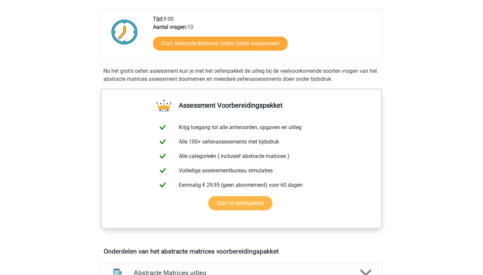
scroll to position [307, 0]
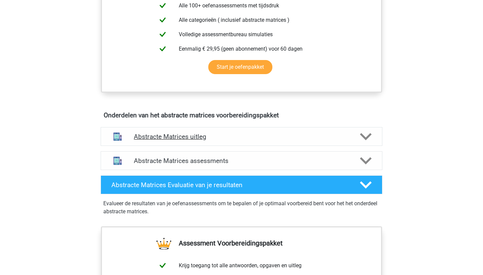
click at [283, 135] on h4 "Abstracte Matrices uitleg" at bounding box center [241, 137] width 215 height 8
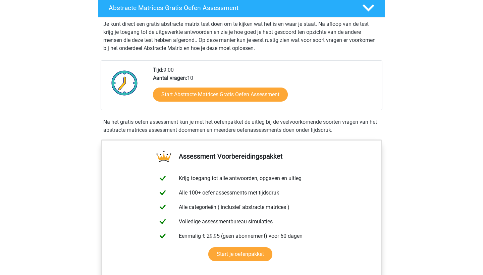
scroll to position [97, 0]
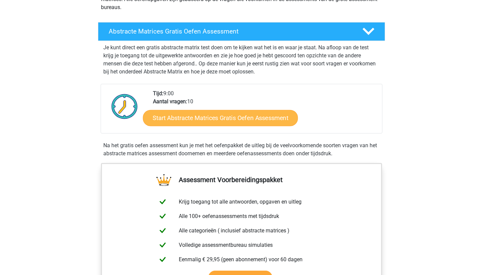
click at [258, 122] on link "Start Abstracte Matrices Gratis Oefen Assessment" at bounding box center [220, 118] width 155 height 16
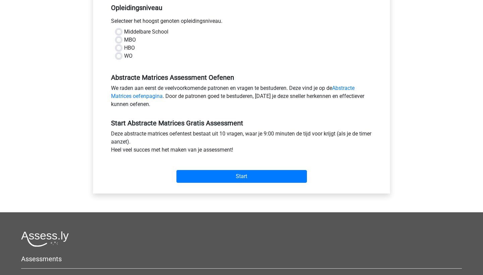
scroll to position [150, 0]
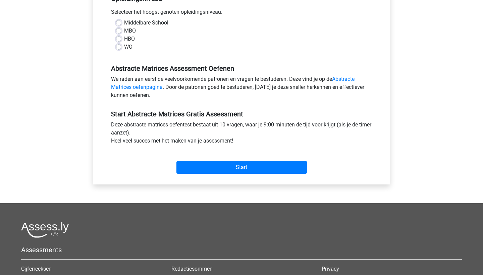
click at [131, 51] on div "Middelbare School MBO HBO WO" at bounding box center [241, 38] width 271 height 38
click at [129, 49] on label "WO" at bounding box center [128, 47] width 8 height 8
click at [121, 49] on input "WO" at bounding box center [118, 46] width 5 height 7
radio input "true"
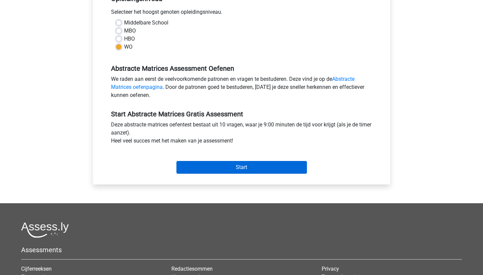
click at [208, 172] on input "Start" at bounding box center [241, 167] width 130 height 13
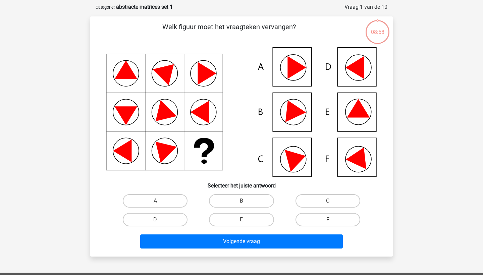
scroll to position [34, 0]
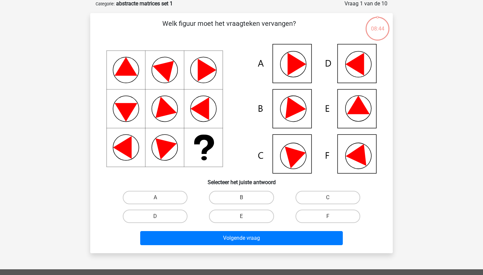
click at [348, 107] on icon at bounding box center [241, 108] width 270 height 129
click at [243, 216] on label "E" at bounding box center [241, 216] width 65 height 13
click at [243, 216] on input "E" at bounding box center [243, 218] width 4 height 4
radio input "true"
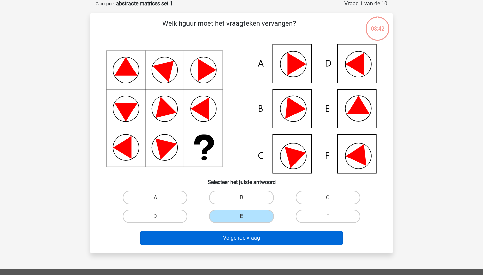
click at [244, 240] on button "Volgende vraag" at bounding box center [241, 238] width 203 height 14
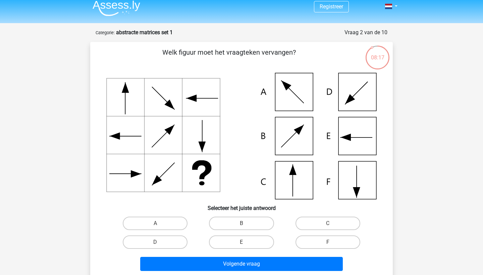
scroll to position [4, 0]
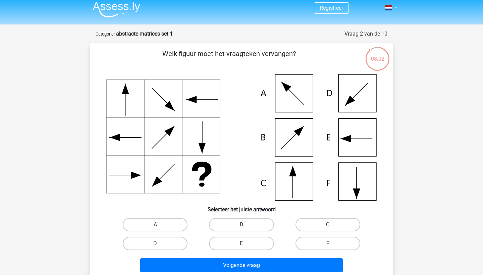
click at [305, 223] on label "C" at bounding box center [327, 224] width 65 height 13
click at [328, 225] on input "C" at bounding box center [330, 227] width 4 height 4
radio input "true"
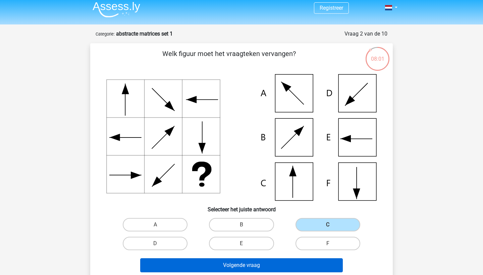
click at [274, 263] on button "Volgende vraag" at bounding box center [241, 265] width 203 height 14
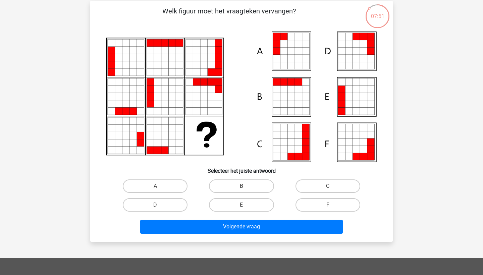
scroll to position [45, 0]
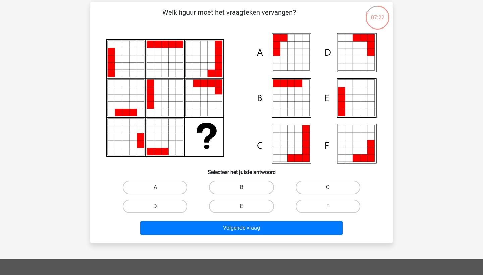
click at [287, 56] on icon at bounding box center [283, 52] width 7 height 7
click at [159, 184] on label "A" at bounding box center [155, 187] width 65 height 13
click at [159, 187] on input "A" at bounding box center [157, 189] width 4 height 4
radio input "true"
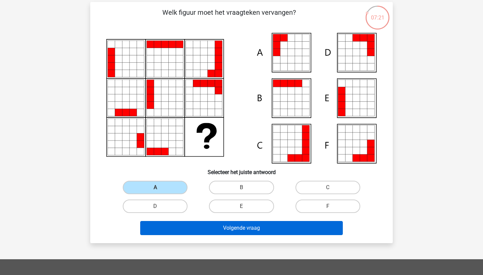
click at [169, 235] on button "Volgende vraag" at bounding box center [241, 228] width 203 height 14
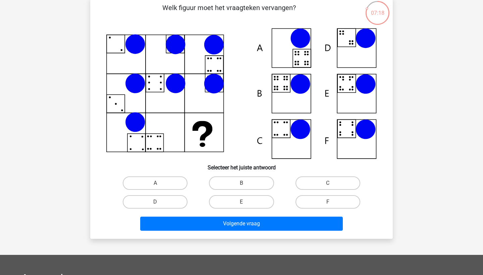
scroll to position [47, 0]
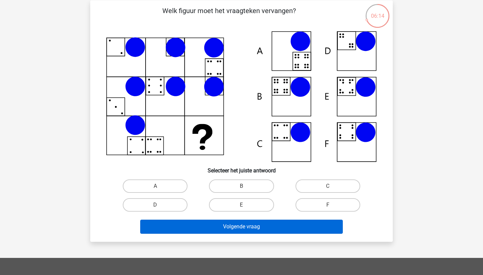
click at [205, 228] on button "Volgende vraag" at bounding box center [241, 227] width 203 height 14
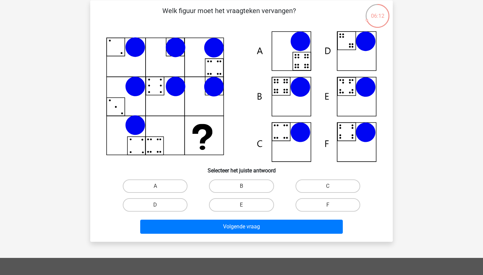
click at [195, 193] on div "D" at bounding box center [155, 185] width 81 height 13
click at [235, 194] on div "B" at bounding box center [241, 186] width 86 height 19
click at [232, 199] on label "E" at bounding box center [241, 204] width 65 height 13
click at [241, 205] on input "E" at bounding box center [243, 207] width 4 height 4
radio input "true"
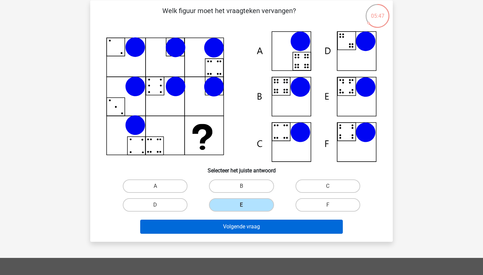
click at [223, 230] on button "Volgende vraag" at bounding box center [241, 227] width 203 height 14
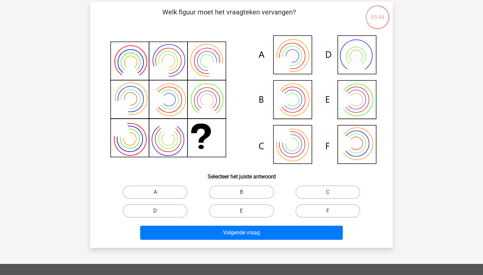
scroll to position [48, 0]
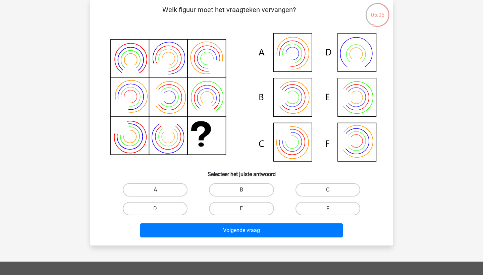
click at [272, 56] on icon at bounding box center [241, 97] width 270 height 135
click at [178, 194] on label "A" at bounding box center [155, 189] width 65 height 13
click at [160, 194] on input "A" at bounding box center [157, 192] width 4 height 4
radio input "true"
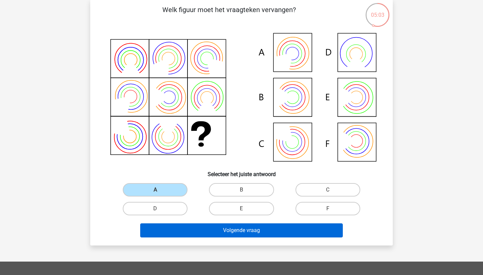
click at [186, 235] on button "Volgende vraag" at bounding box center [241, 230] width 203 height 14
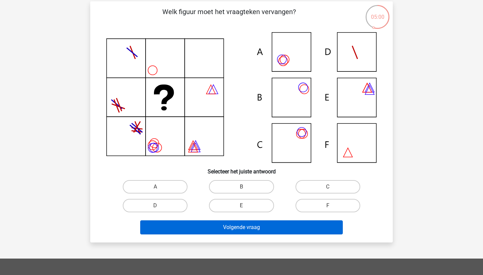
scroll to position [46, 0]
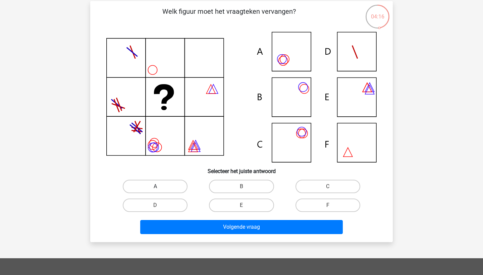
click at [177, 182] on label "A" at bounding box center [155, 186] width 65 height 13
click at [160, 186] on input "A" at bounding box center [157, 188] width 4 height 4
radio input "true"
drag, startPoint x: 225, startPoint y: 184, endPoint x: 180, endPoint y: 175, distance: 45.8
click at [179, 175] on div "Welk figuur moet het vraagteken vervangen?" at bounding box center [241, 121] width 297 height 230
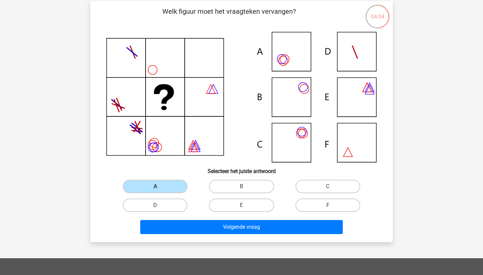
click at [180, 175] on div "Welk figuur moet het vraagteken vervangen?" at bounding box center [241, 121] width 297 height 230
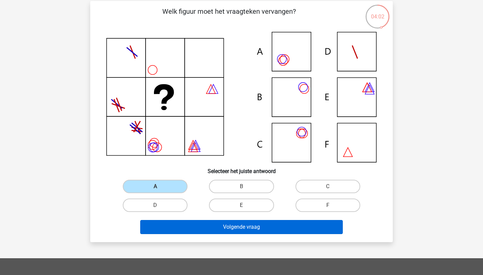
click at [195, 227] on button "Volgende vraag" at bounding box center [241, 227] width 203 height 14
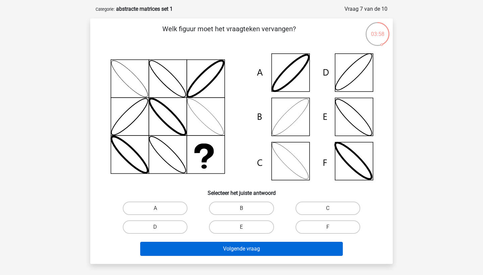
scroll to position [33, 0]
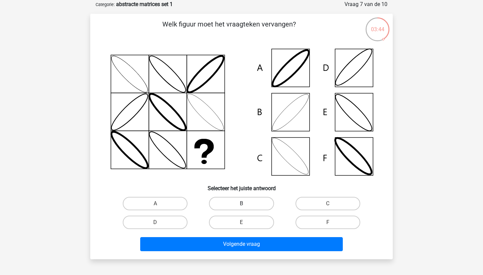
click at [245, 201] on label "B" at bounding box center [241, 203] width 65 height 13
click at [245, 203] on input "B" at bounding box center [243, 205] width 4 height 4
radio input "true"
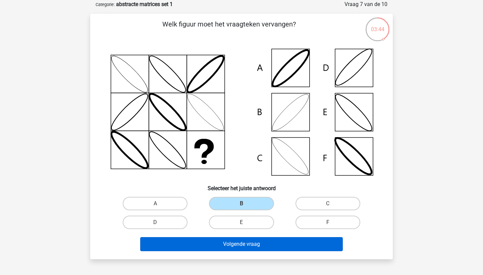
click at [229, 242] on button "Volgende vraag" at bounding box center [241, 244] width 203 height 14
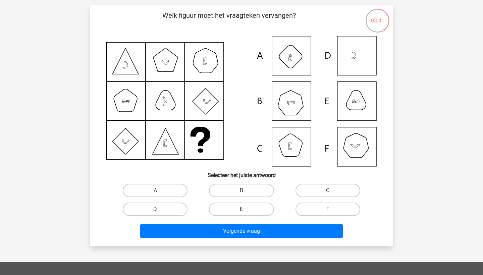
scroll to position [44, 0]
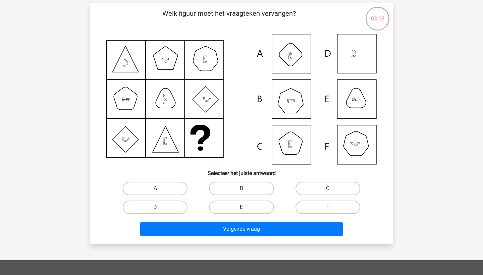
click at [257, 205] on label "E" at bounding box center [241, 206] width 65 height 13
click at [246, 207] on input "E" at bounding box center [243, 209] width 4 height 4
radio input "true"
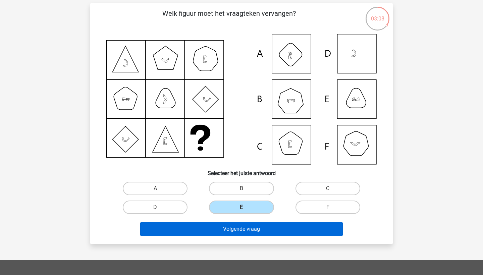
click at [257, 226] on button "Volgende vraag" at bounding box center [241, 229] width 203 height 14
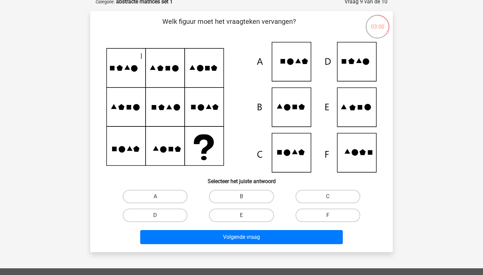
scroll to position [36, 0]
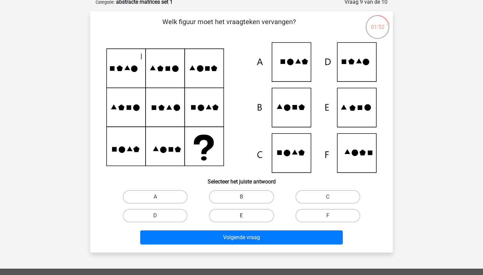
click at [255, 218] on label "E" at bounding box center [241, 215] width 65 height 13
click at [246, 218] on input "E" at bounding box center [243, 218] width 4 height 4
radio input "true"
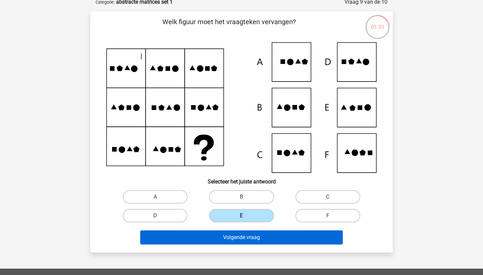
click at [255, 238] on button "Volgende vraag" at bounding box center [241, 237] width 203 height 14
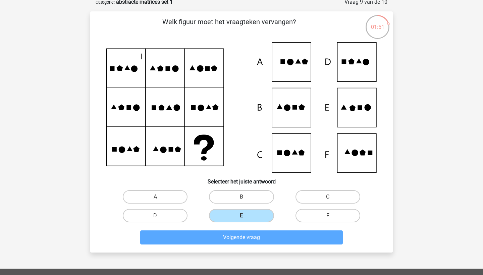
scroll to position [34, 0]
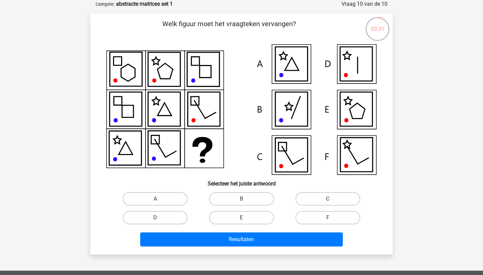
click at [315, 196] on label "C" at bounding box center [327, 198] width 65 height 13
click at [328, 199] on input "C" at bounding box center [330, 201] width 4 height 4
radio input "true"
click at [298, 229] on div "Resultaten" at bounding box center [241, 238] width 281 height 22
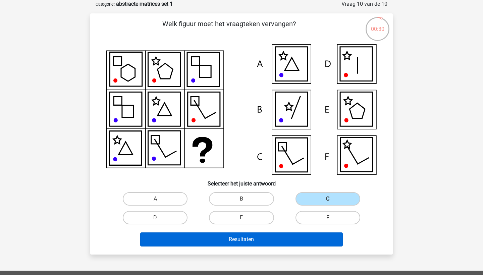
click at [293, 242] on button "Resultaten" at bounding box center [241, 239] width 203 height 14
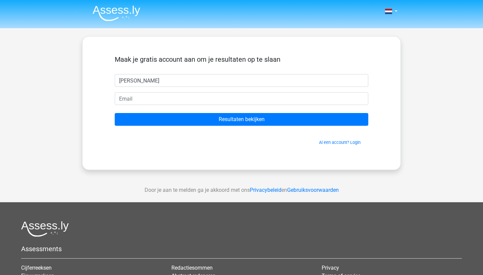
type input "[PERSON_NAME]"
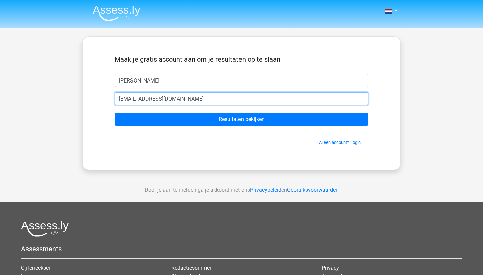
type input "[PERSON_NAME][EMAIL_ADDRESS][DOMAIN_NAME]"
click at [241, 119] on input "Resultaten bekijken" at bounding box center [241, 119] width 253 height 13
